Goal: Information Seeking & Learning: Learn about a topic

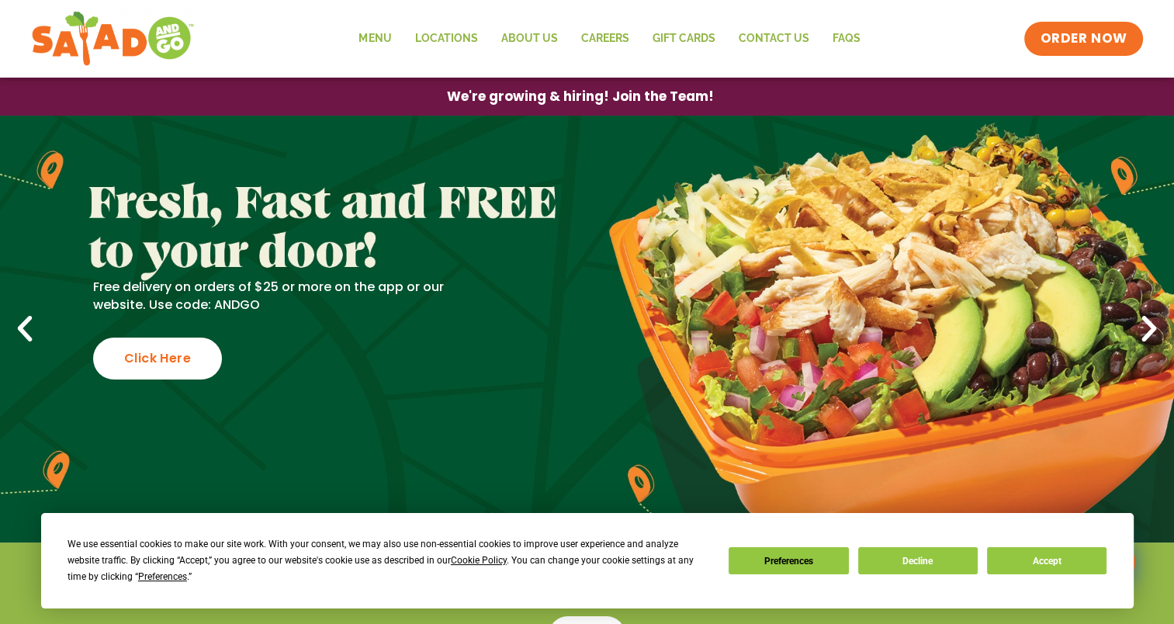
click at [20, 327] on icon "Previous slide" at bounding box center [25, 329] width 34 height 34
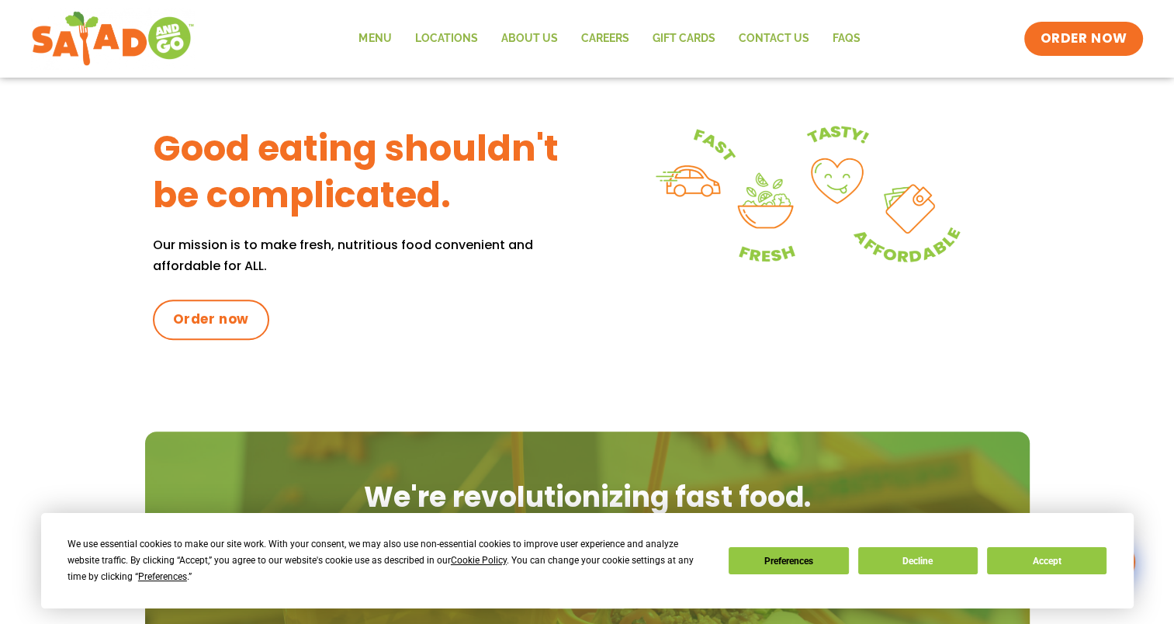
scroll to position [699, 0]
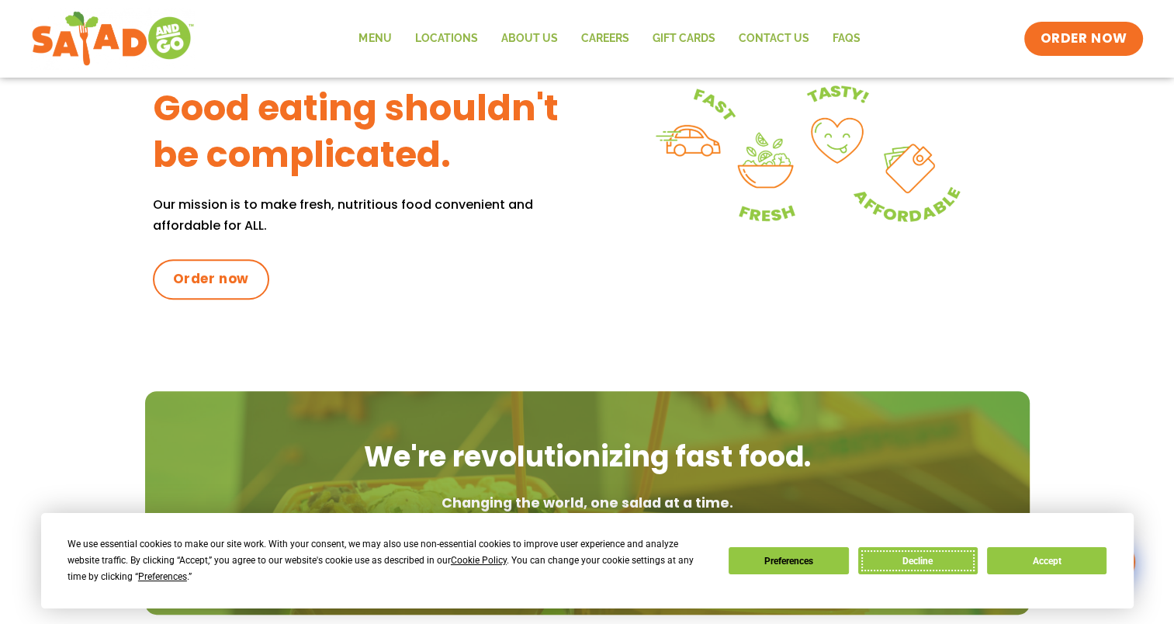
click at [921, 563] on button "Decline" at bounding box center [918, 560] width 120 height 27
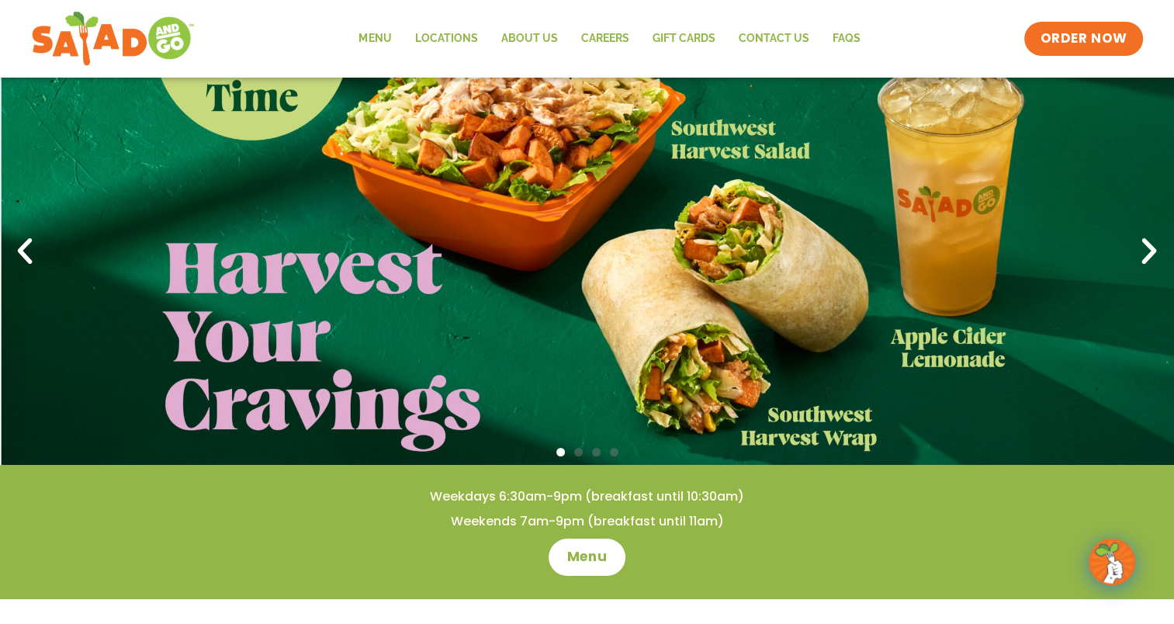
scroll to position [40, 0]
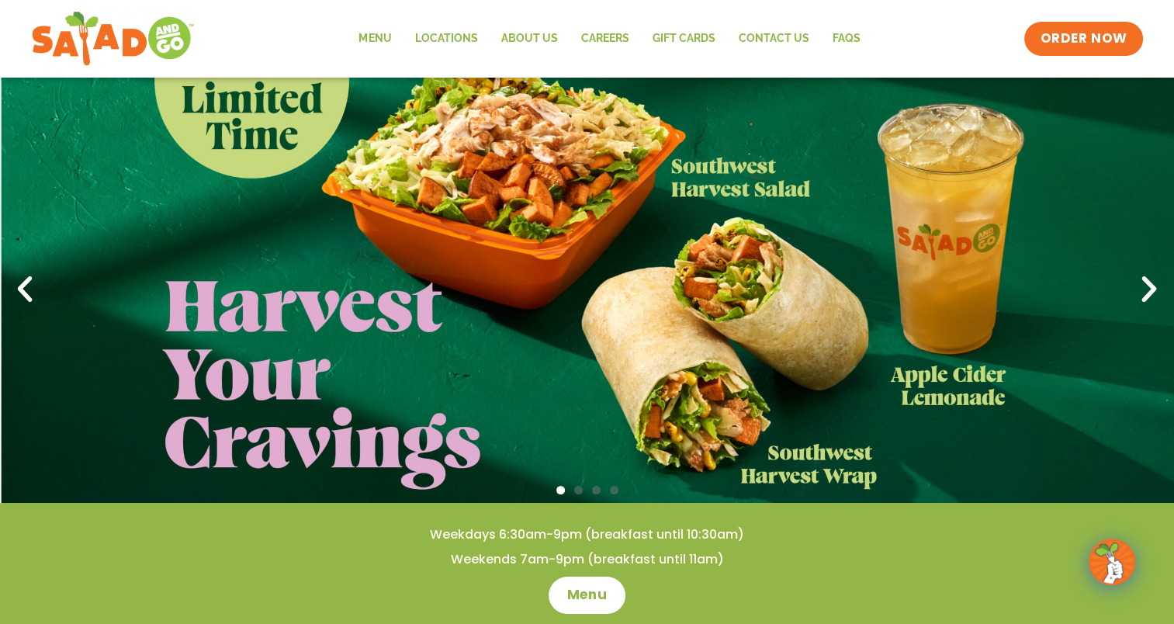
click at [1139, 290] on icon "Next slide" at bounding box center [1149, 289] width 34 height 34
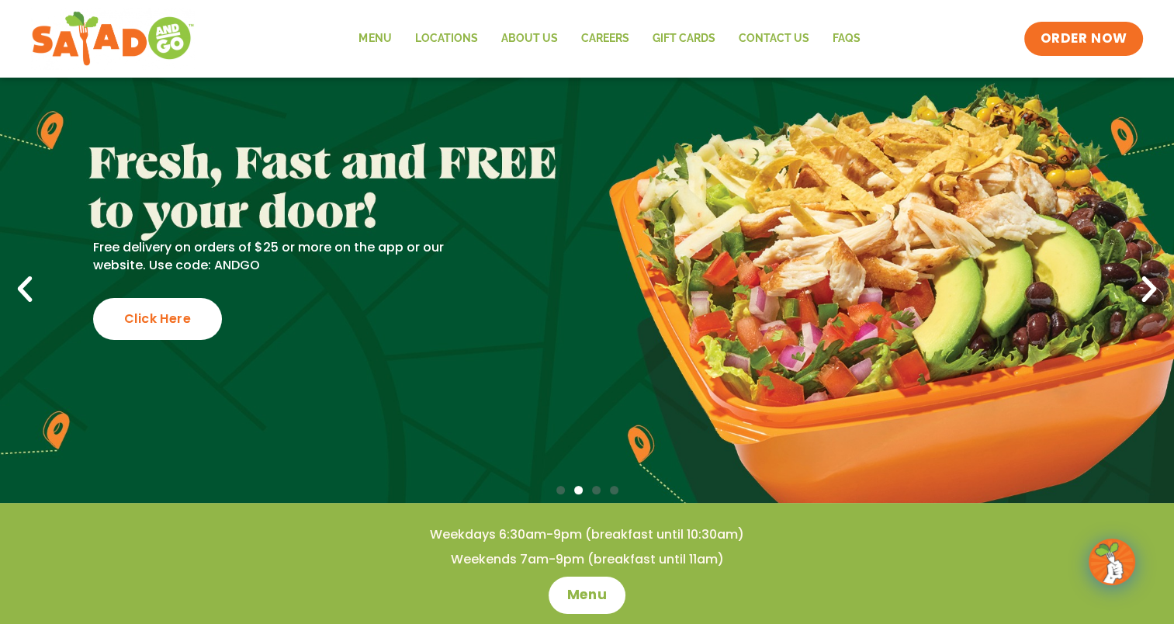
click at [1145, 290] on icon "Next slide" at bounding box center [1149, 289] width 34 height 34
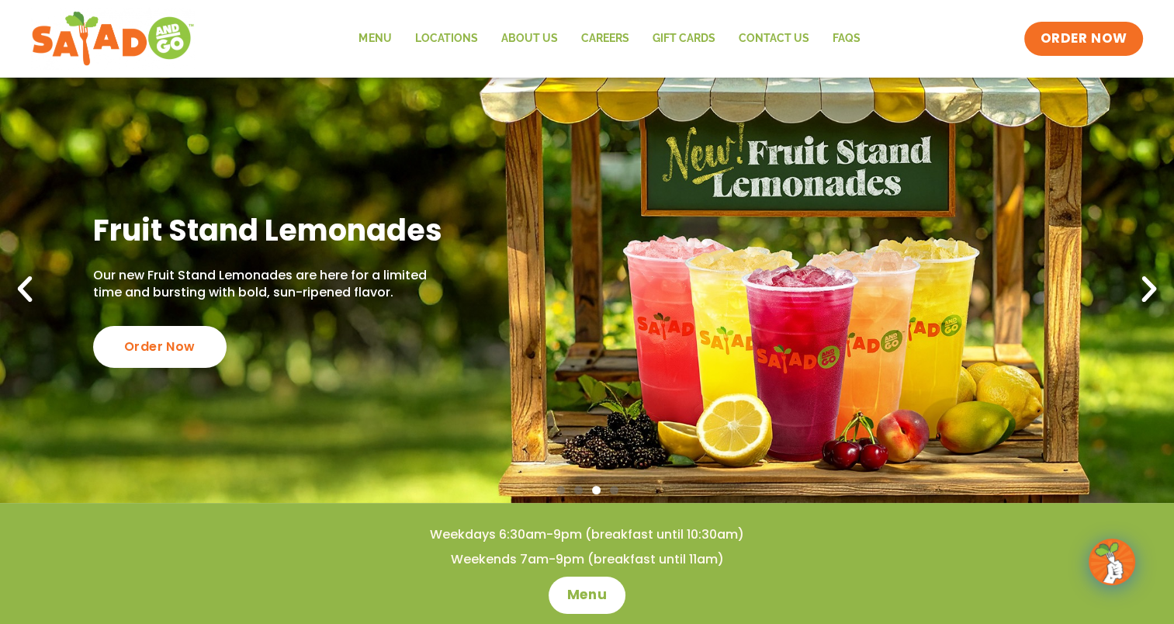
click at [1145, 290] on icon "Next slide" at bounding box center [1149, 289] width 34 height 34
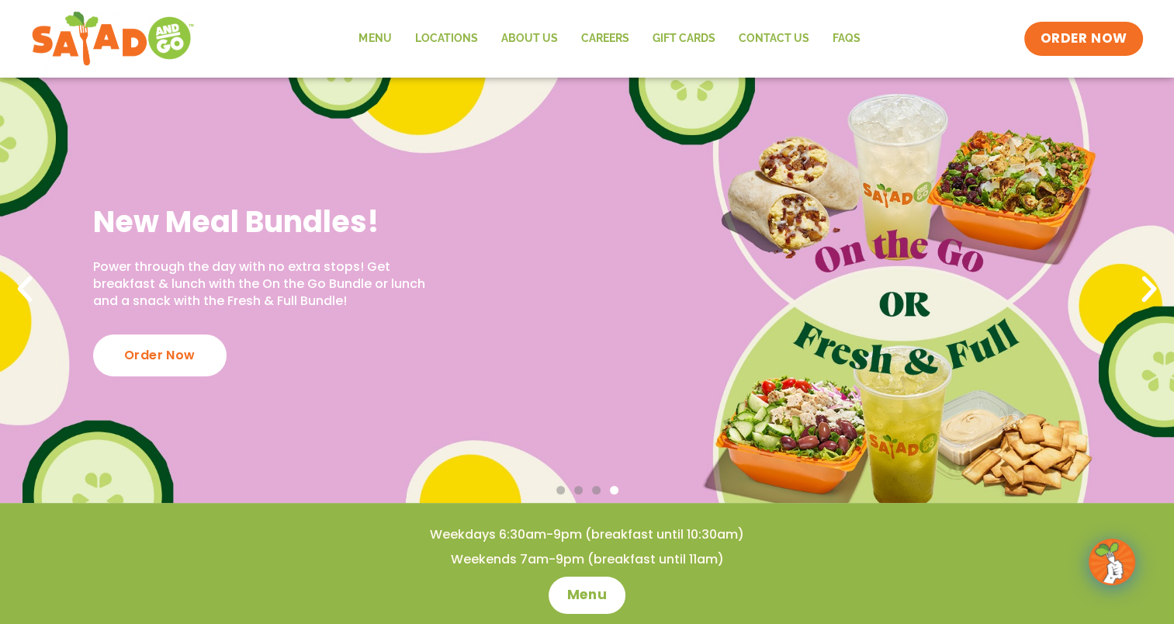
click at [1145, 290] on icon "Next slide" at bounding box center [1149, 289] width 34 height 34
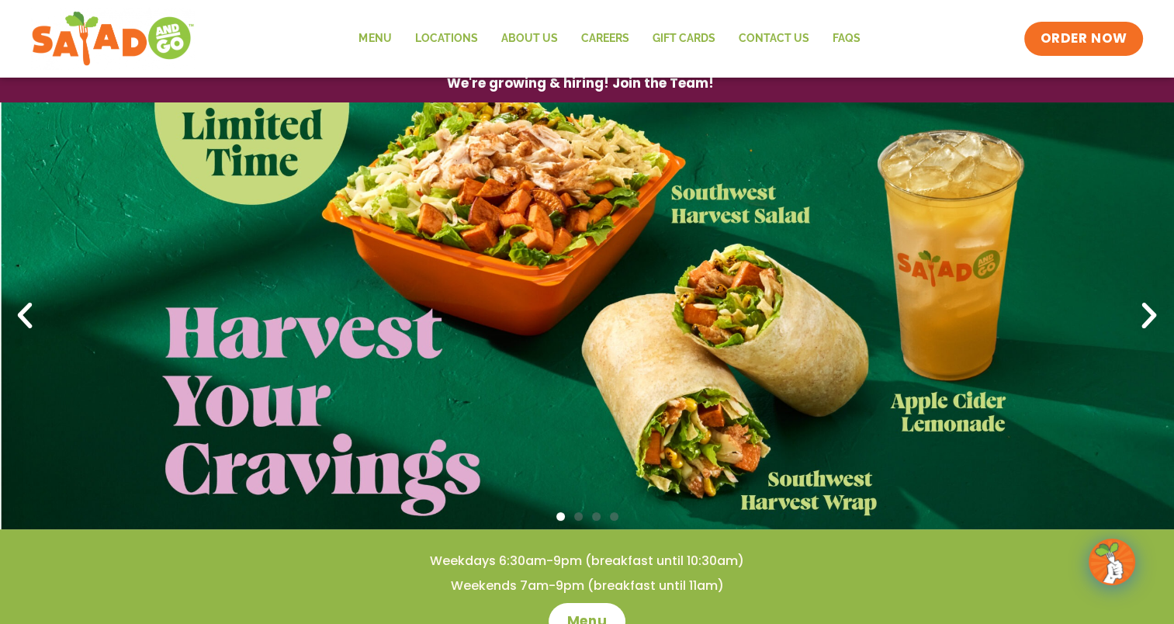
scroll to position [0, 0]
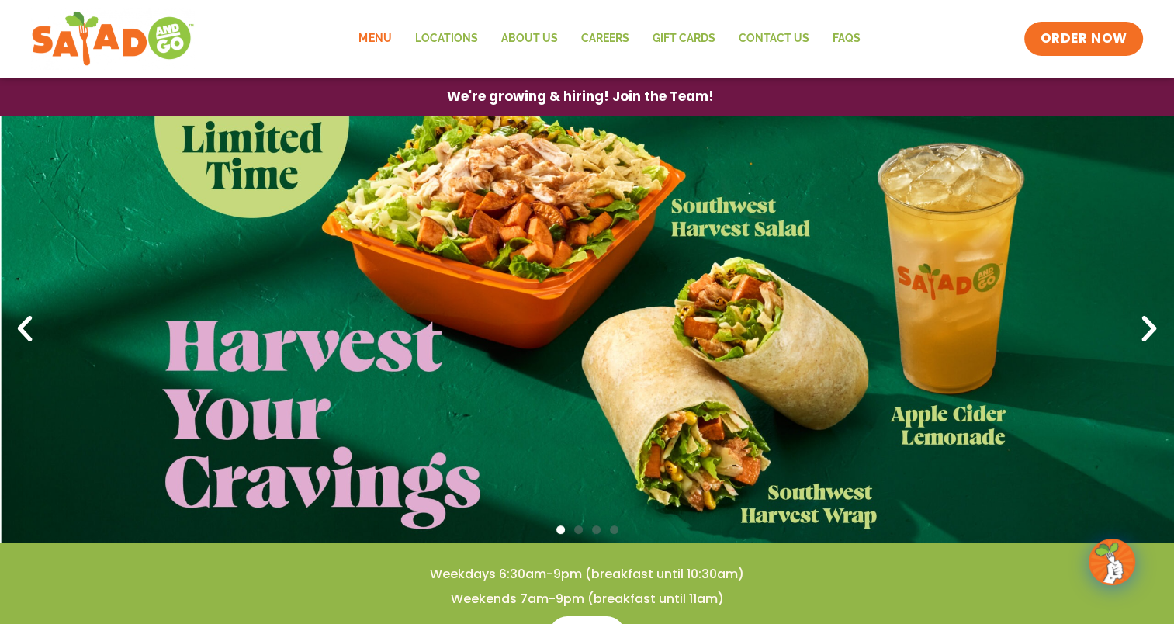
click at [383, 39] on link "Menu" at bounding box center [375, 39] width 56 height 36
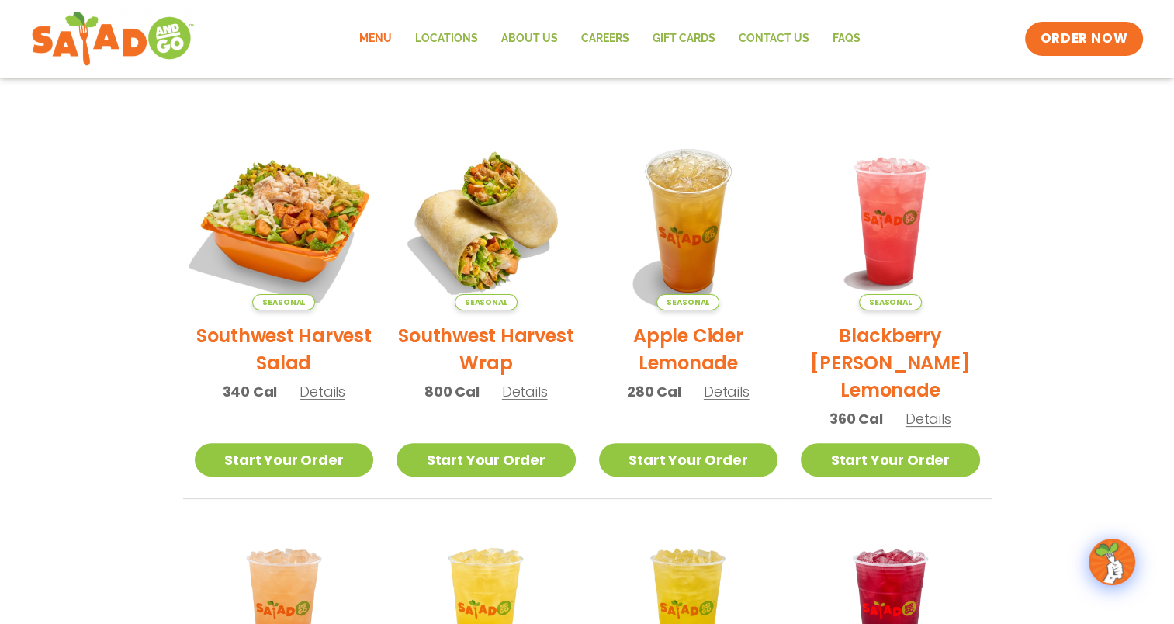
scroll to position [310, 0]
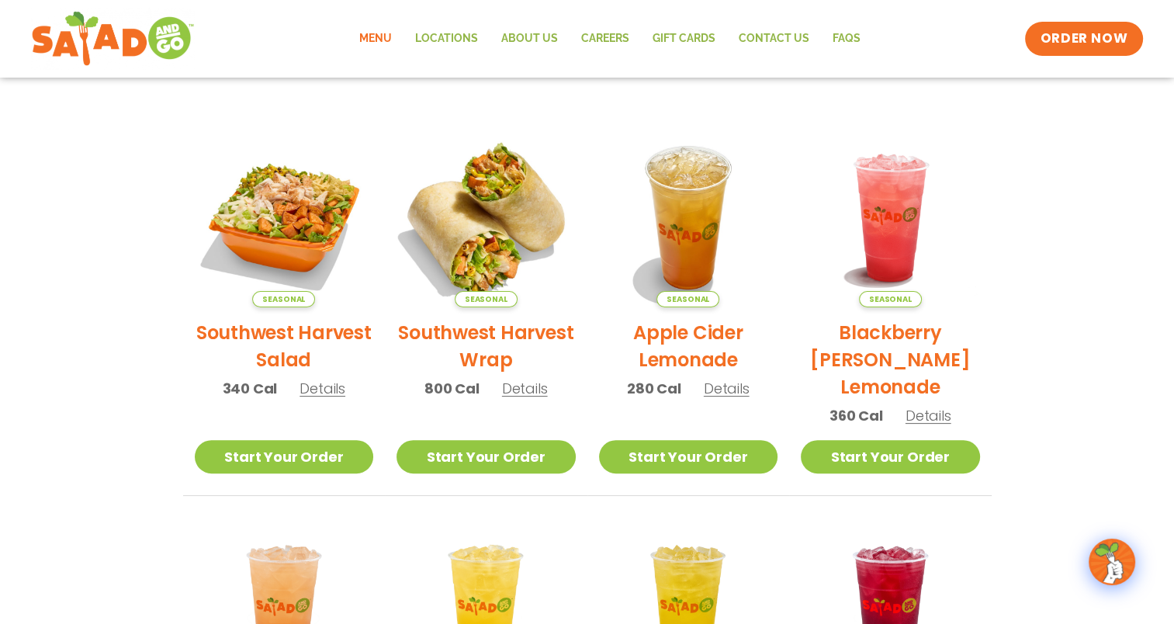
click at [472, 286] on img at bounding box center [486, 218] width 210 height 210
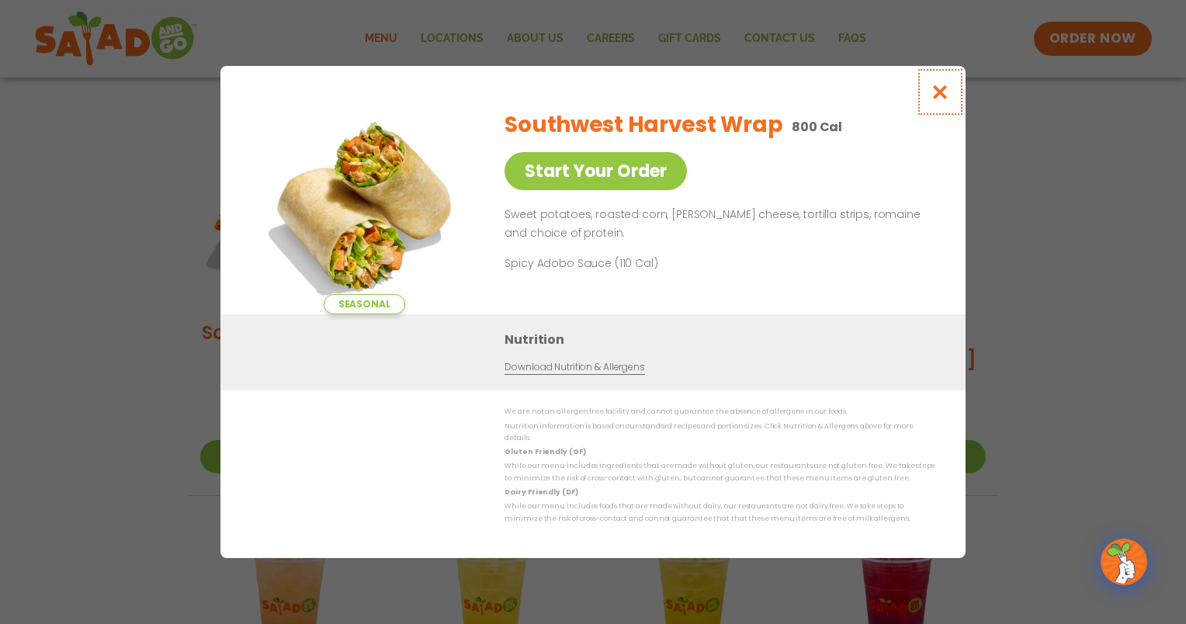
click at [945, 96] on icon "Close modal" at bounding box center [940, 92] width 19 height 16
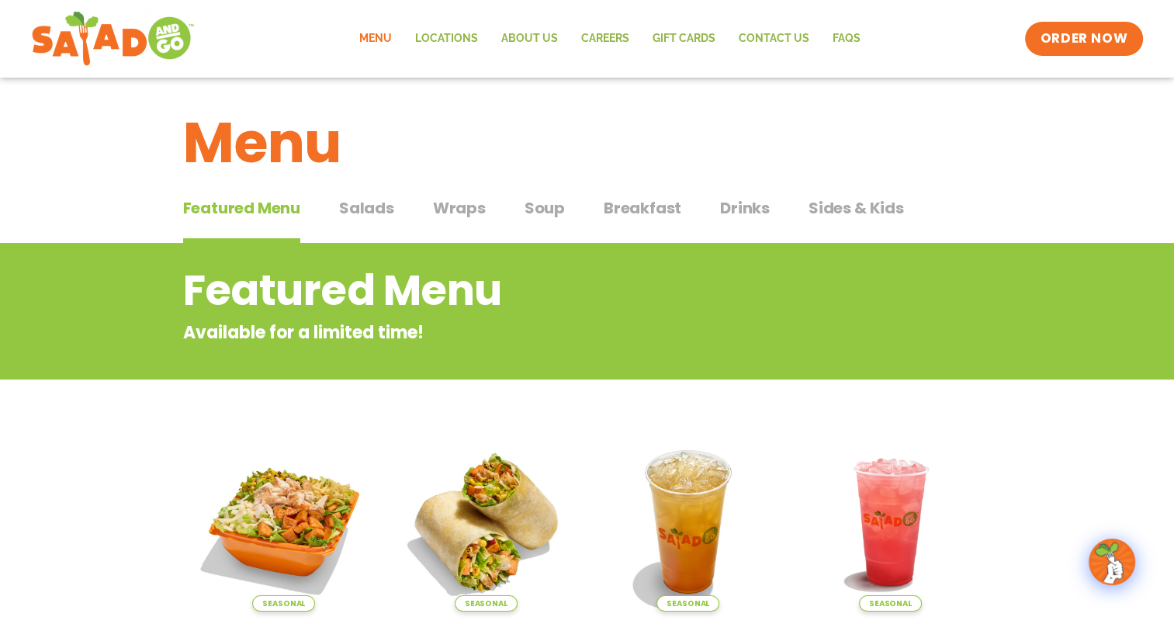
scroll to position [0, 0]
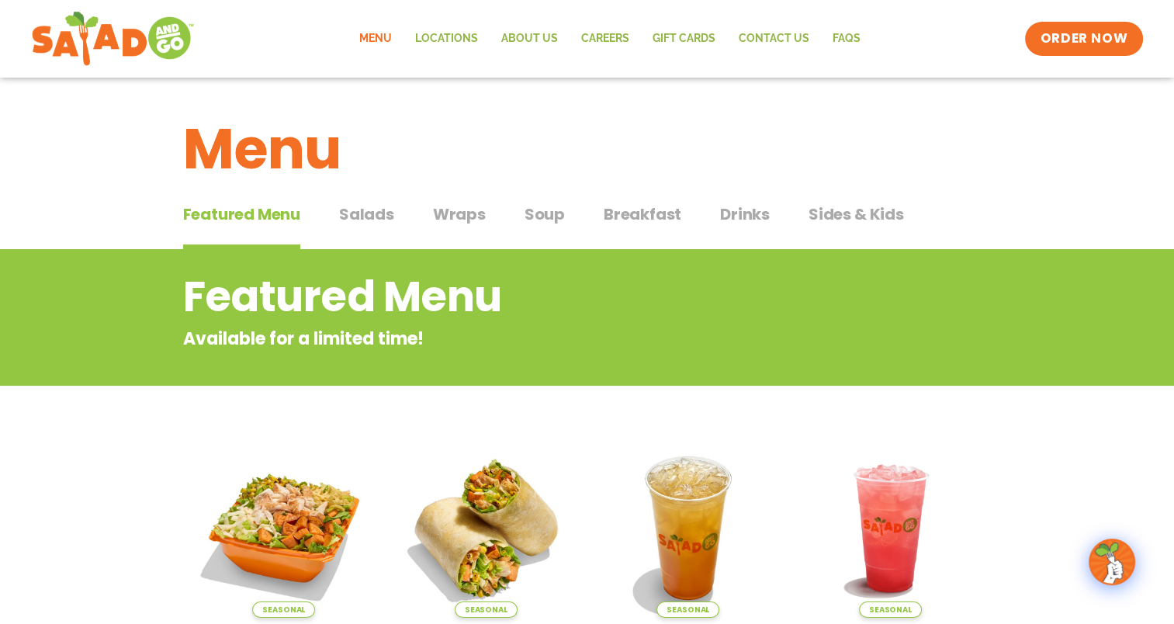
click at [459, 218] on span "Wraps" at bounding box center [459, 214] width 53 height 23
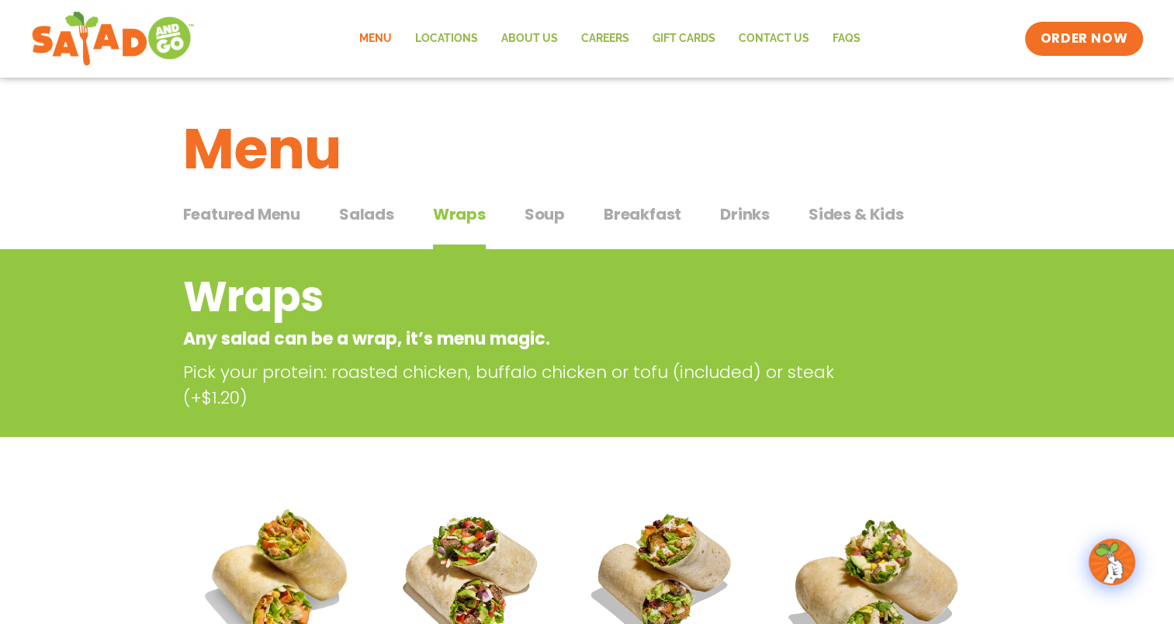
drag, startPoint x: 402, startPoint y: 390, endPoint x: 369, endPoint y: 404, distance: 35.5
click at [369, 404] on p "Pick your protein: roasted chicken, buffalo chicken or tofu (included) or steak…" at bounding box center [528, 384] width 691 height 51
